Goal: Information Seeking & Learning: Learn about a topic

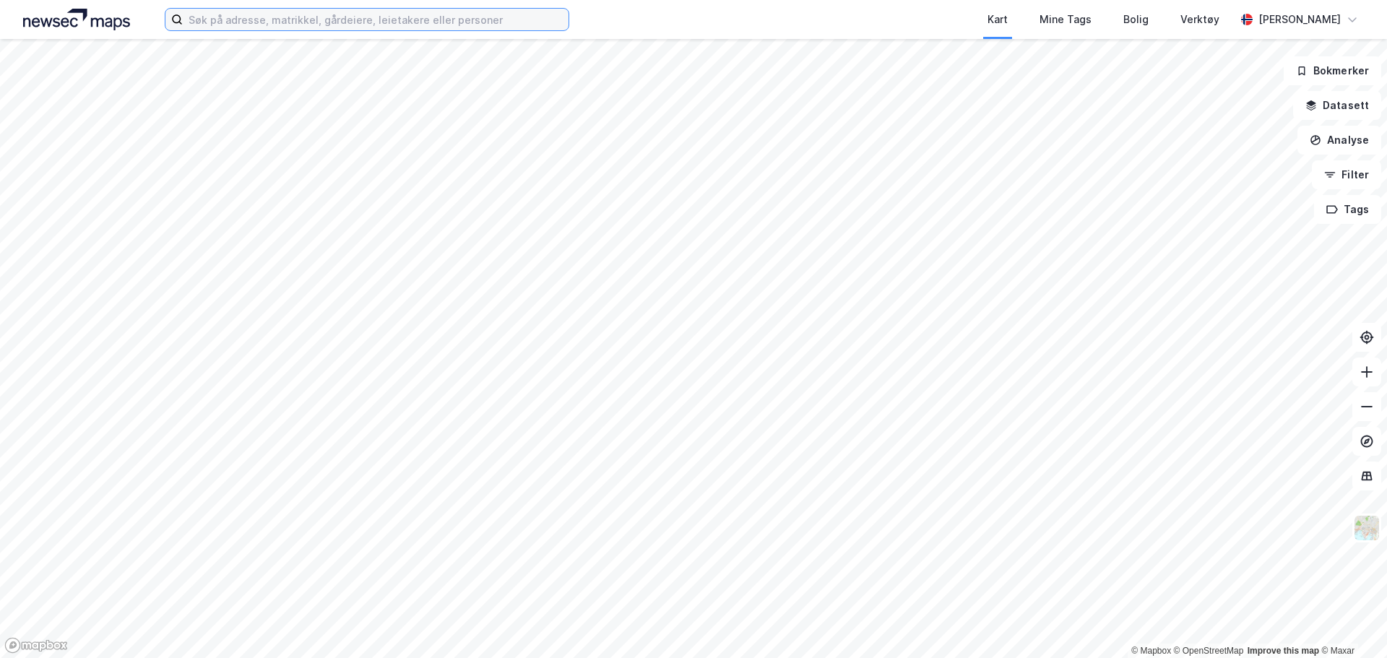
click at [241, 14] on input at bounding box center [376, 20] width 386 height 22
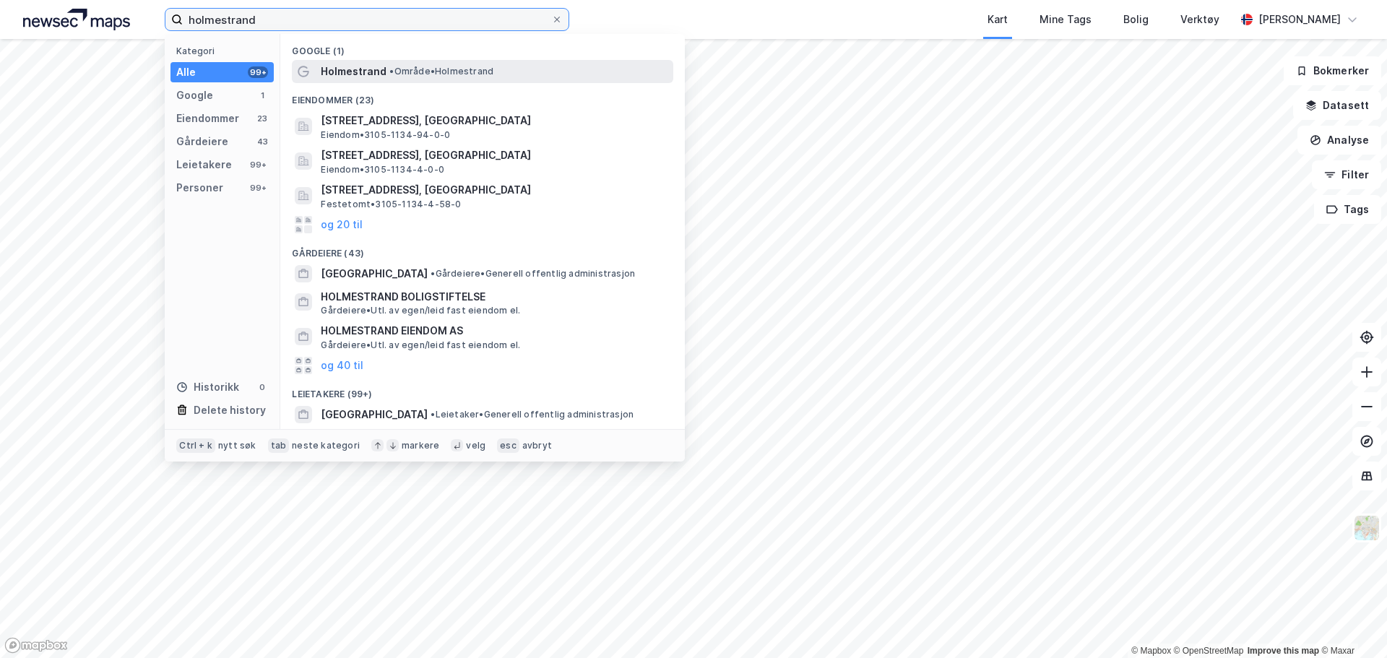
type input "holmestrand"
click at [418, 69] on span "• Område • [GEOGRAPHIC_DATA]" at bounding box center [441, 72] width 104 height 12
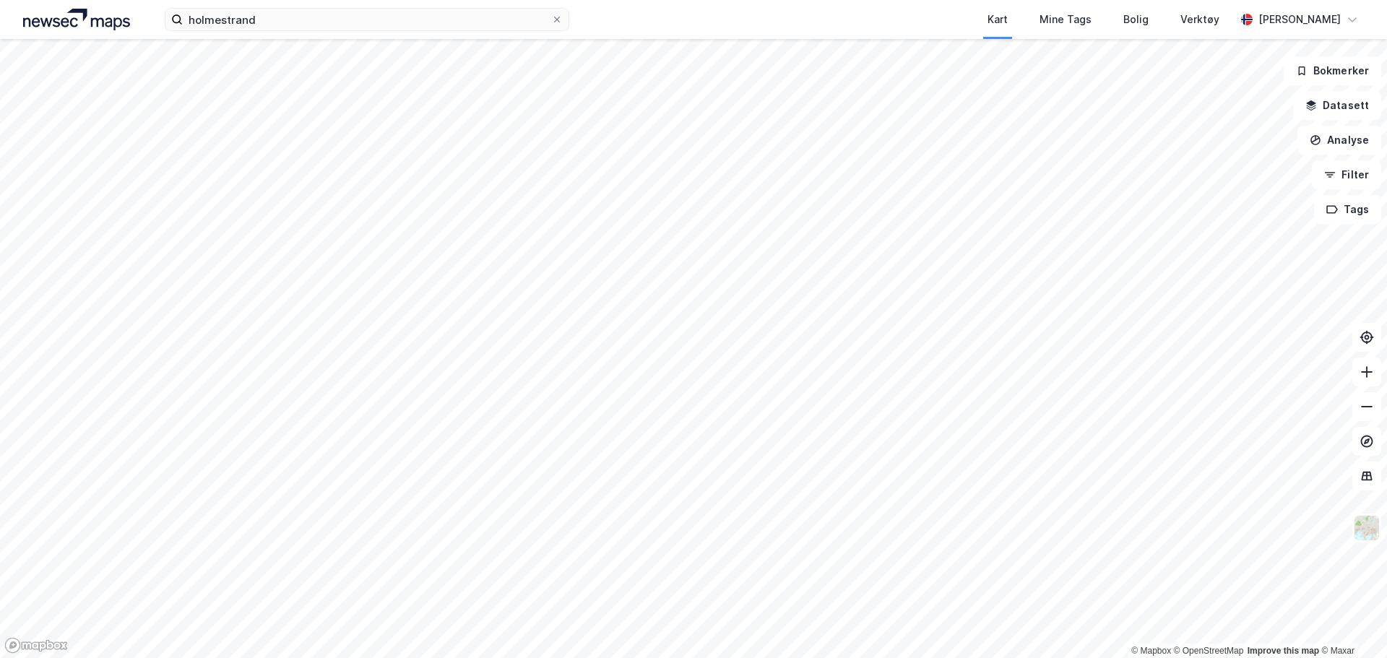
click at [854, 657] on html "holmestrand Kart Mine Tags [PERSON_NAME] Verktøy [PERSON_NAME] © Mapbox © OpenS…" at bounding box center [693, 329] width 1387 height 658
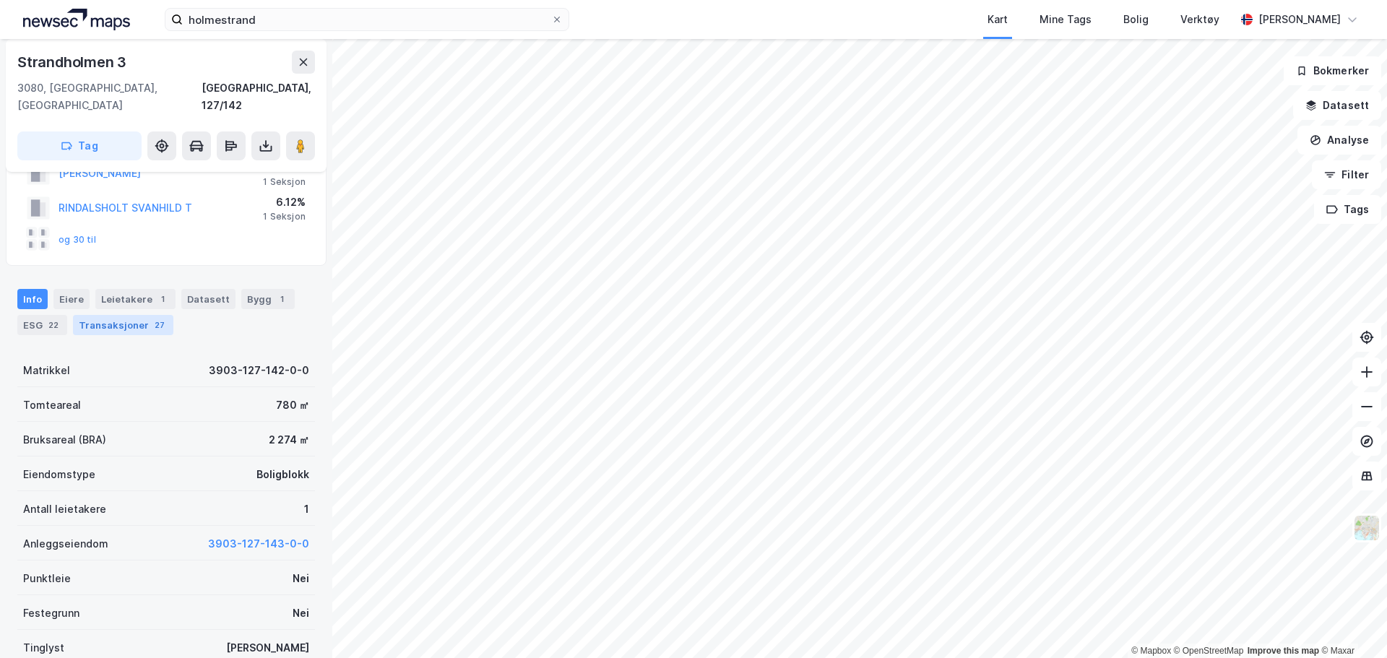
click at [115, 315] on div "Transaksjoner 27" at bounding box center [123, 325] width 100 height 20
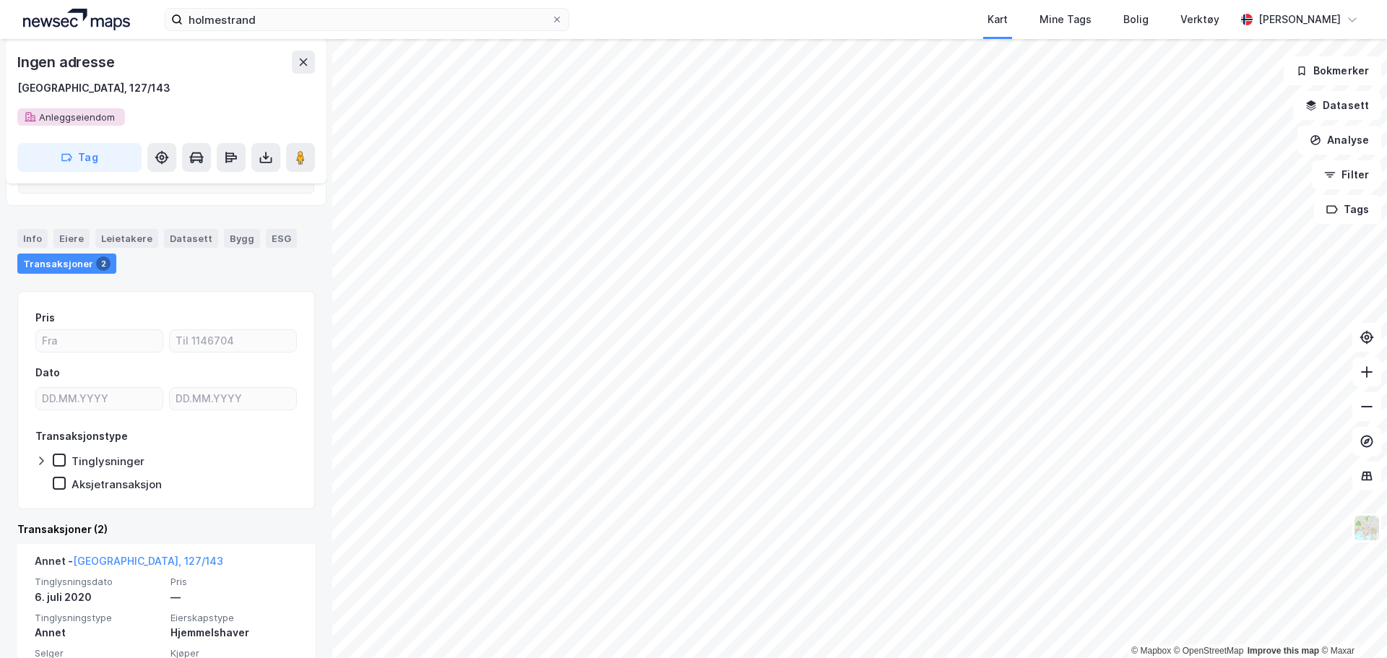
scroll to position [71, 0]
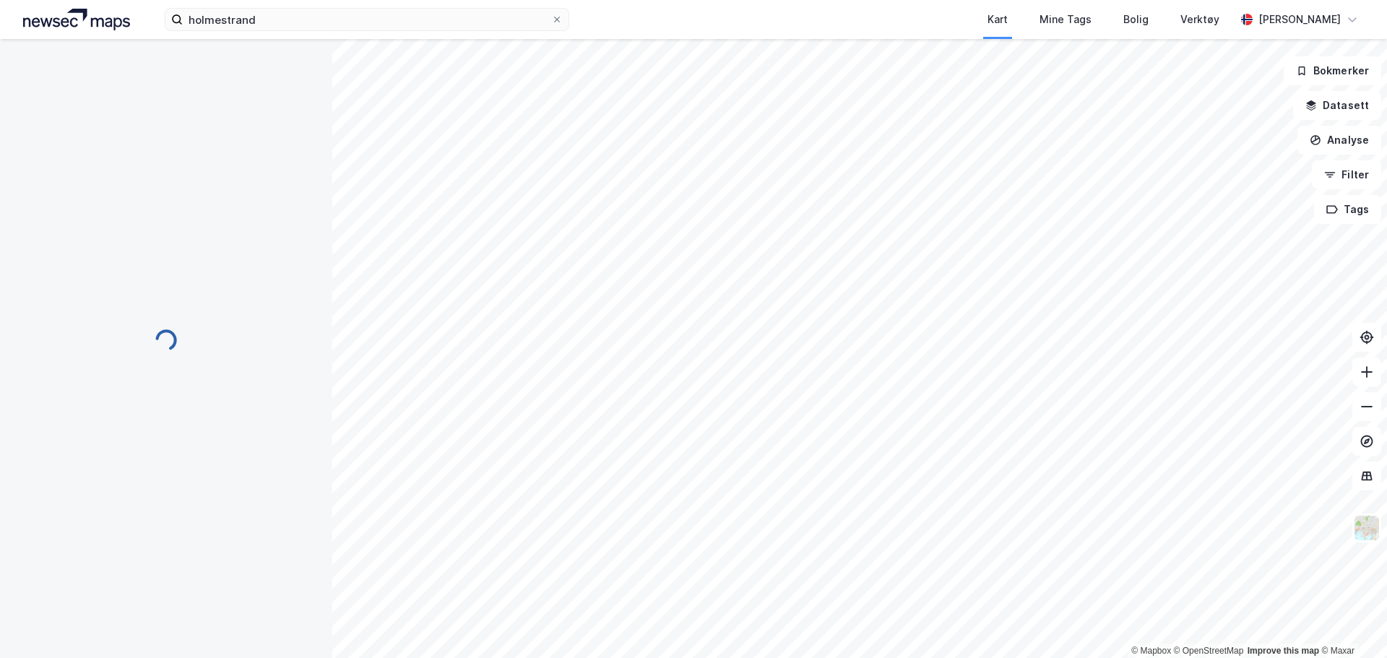
scroll to position [71, 0]
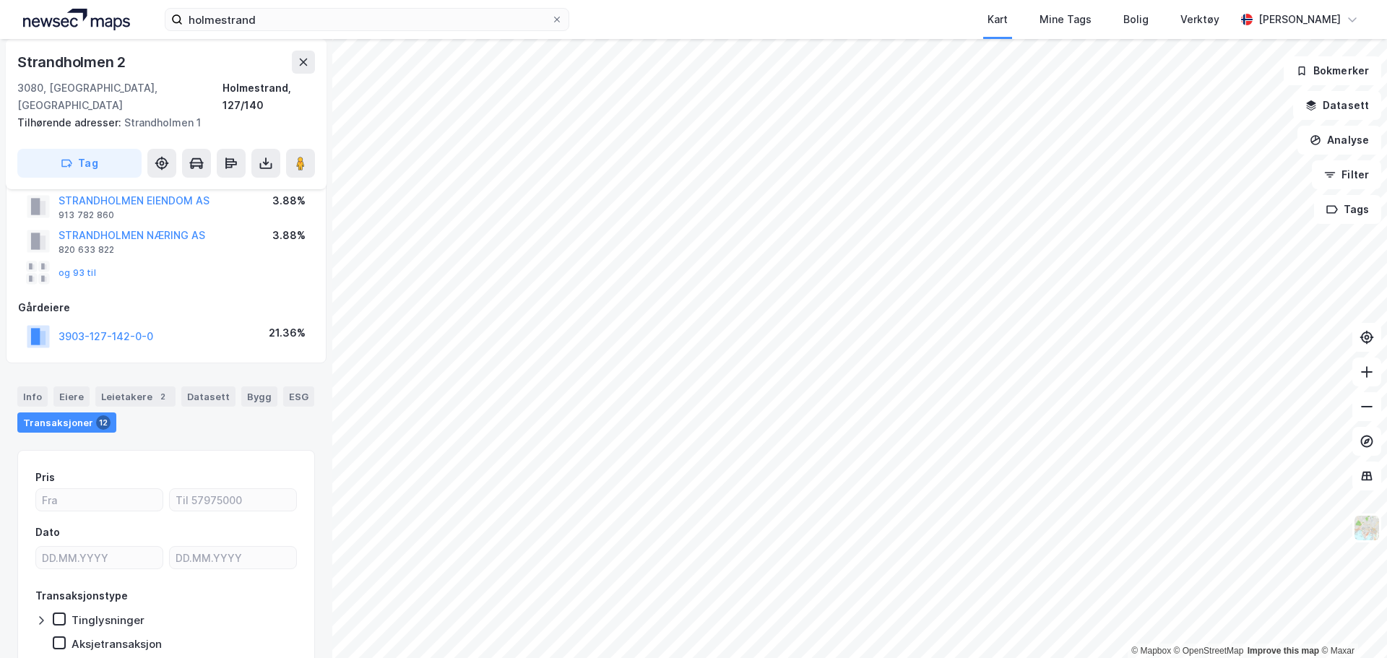
scroll to position [71, 0]
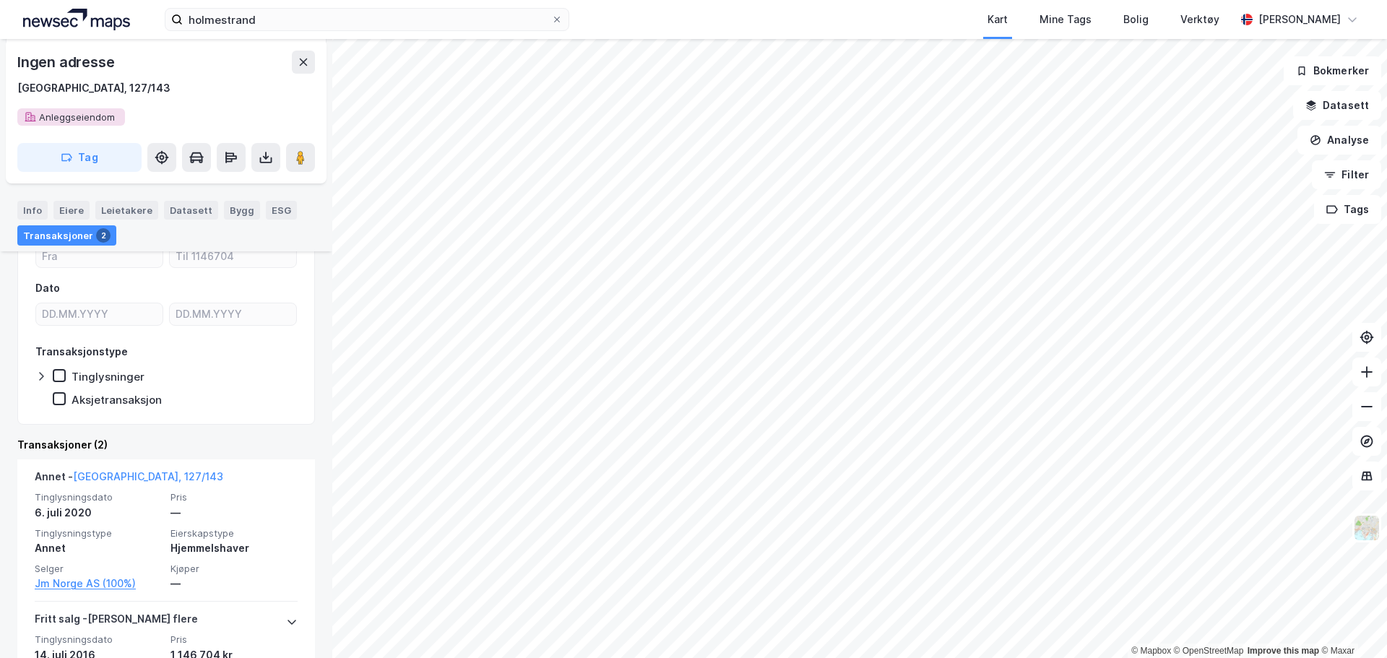
scroll to position [504, 0]
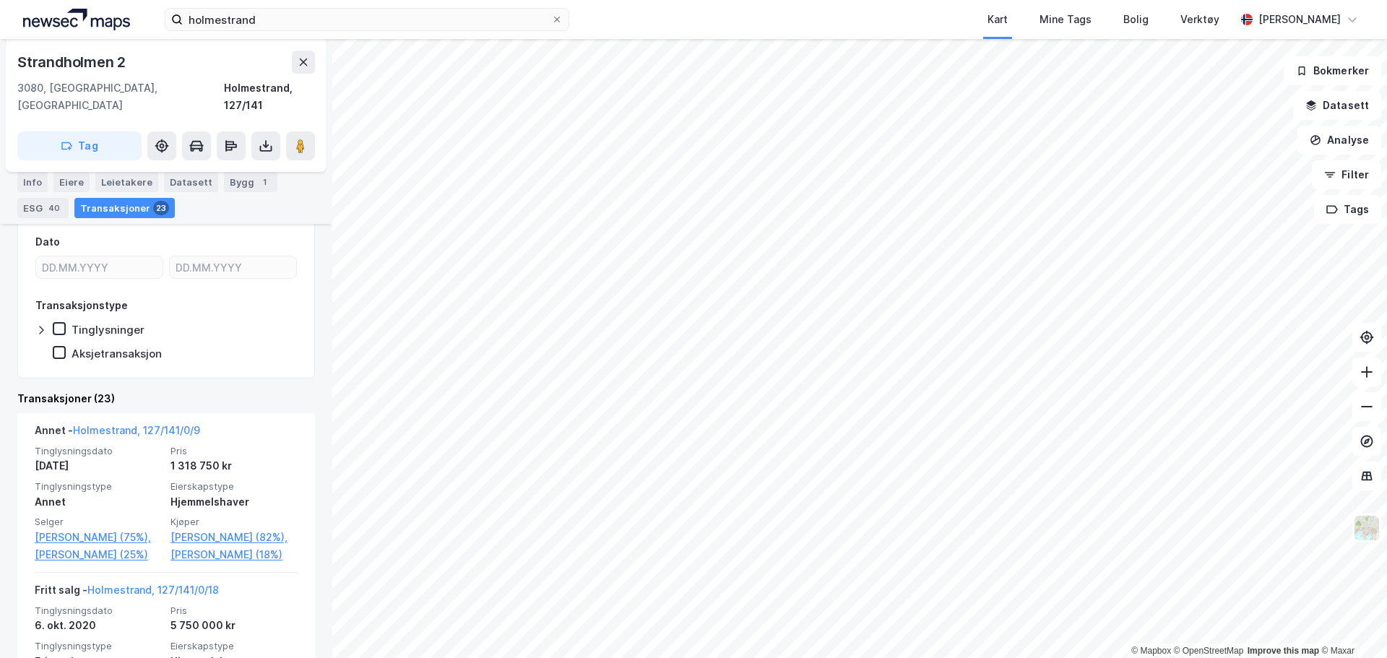
scroll to position [401, 0]
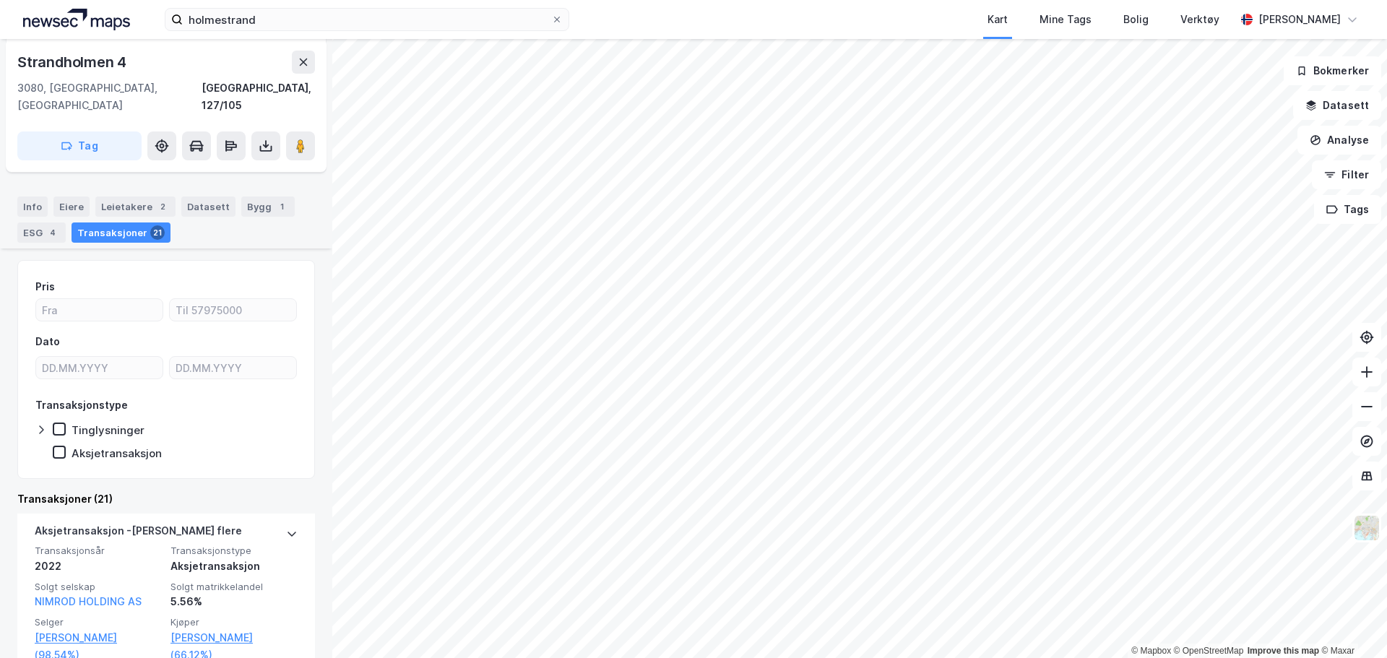
scroll to position [577, 0]
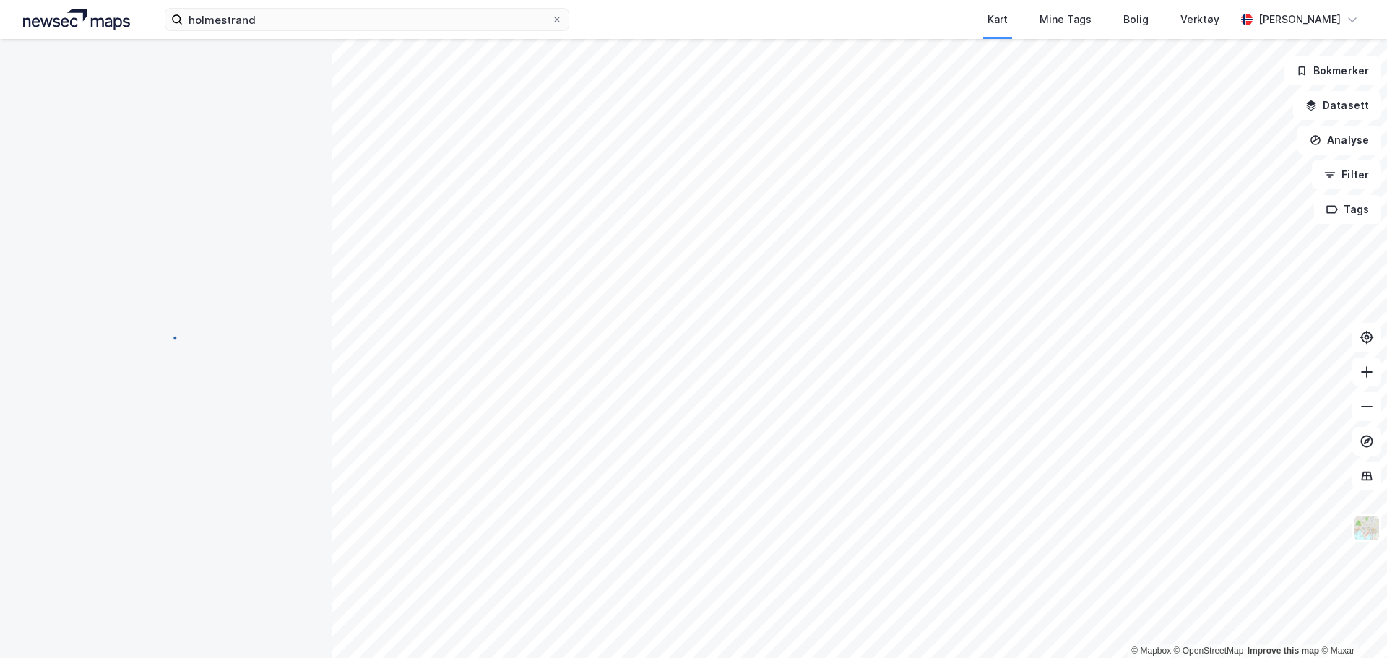
scroll to position [157, 0]
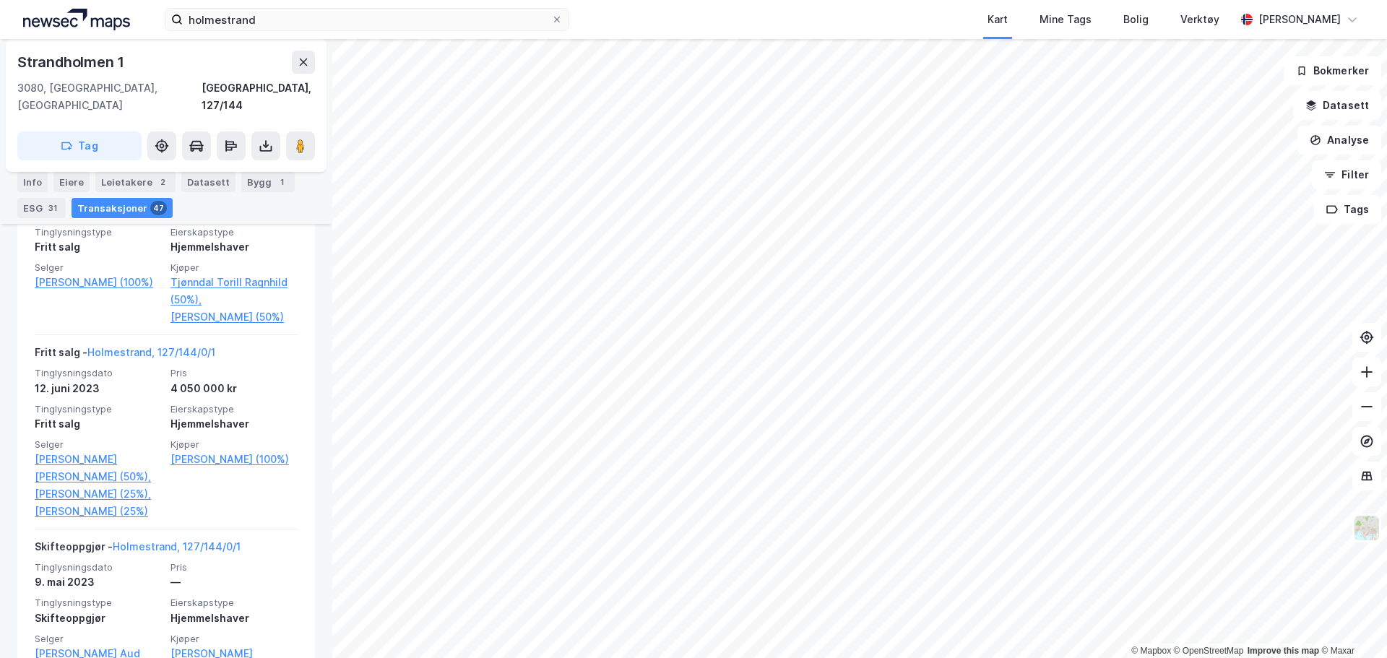
scroll to position [1384, 0]
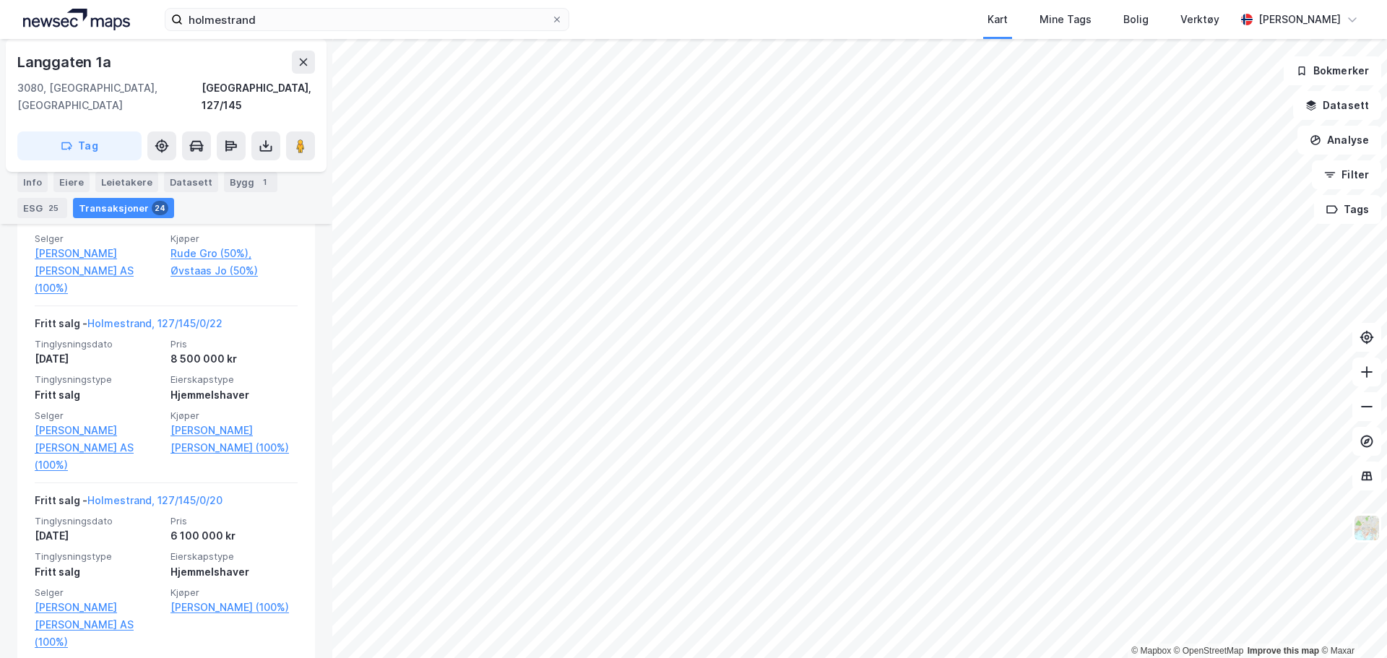
scroll to position [2251, 0]
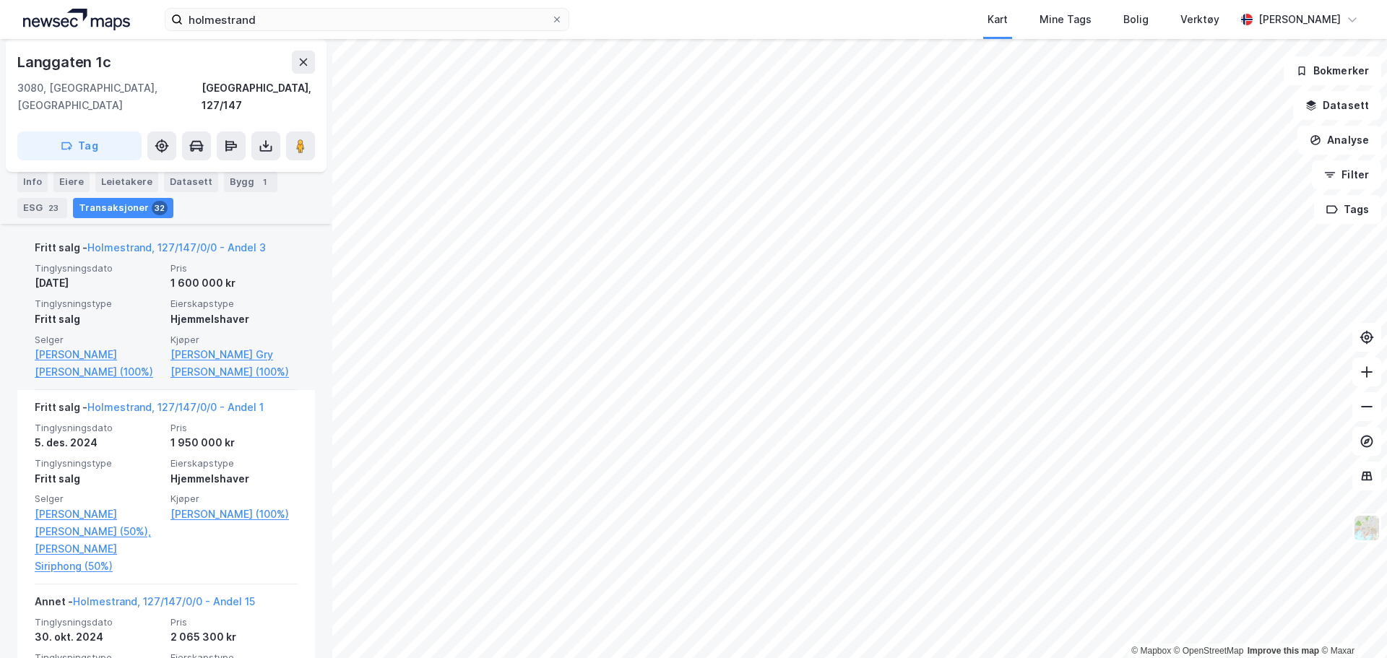
scroll to position [589, 0]
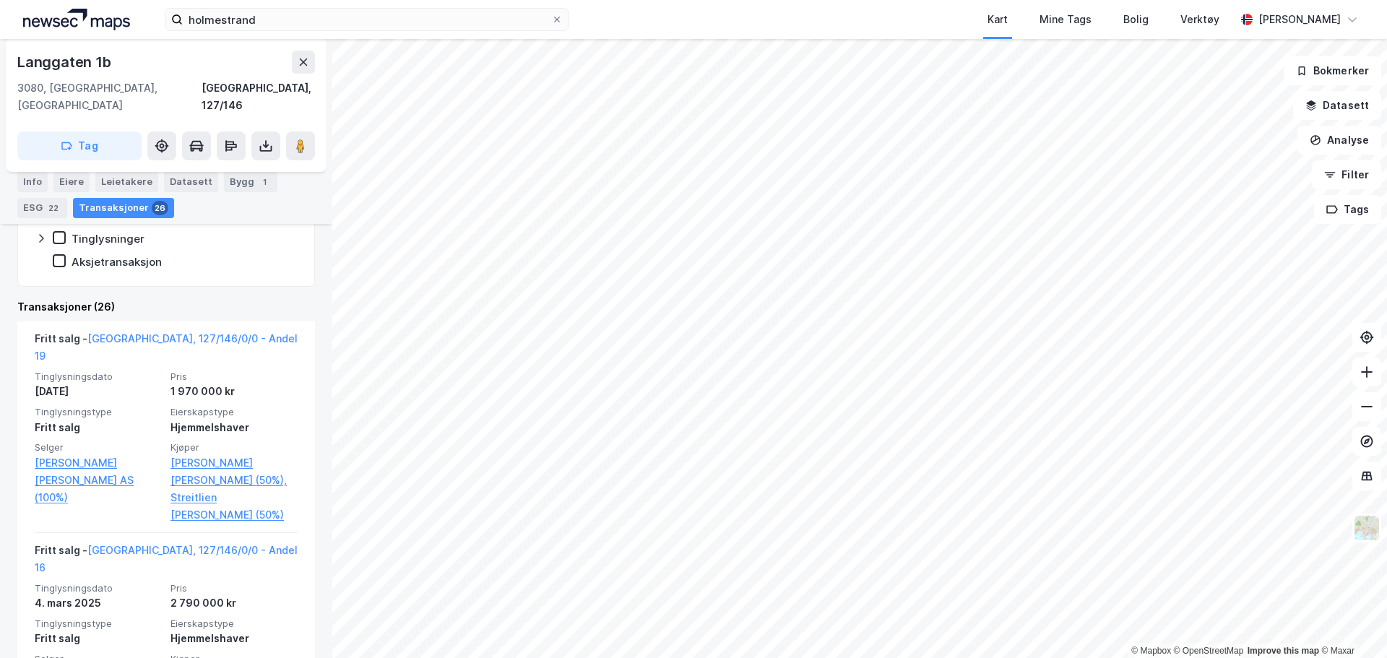
scroll to position [372, 0]
